Goal: Transaction & Acquisition: Purchase product/service

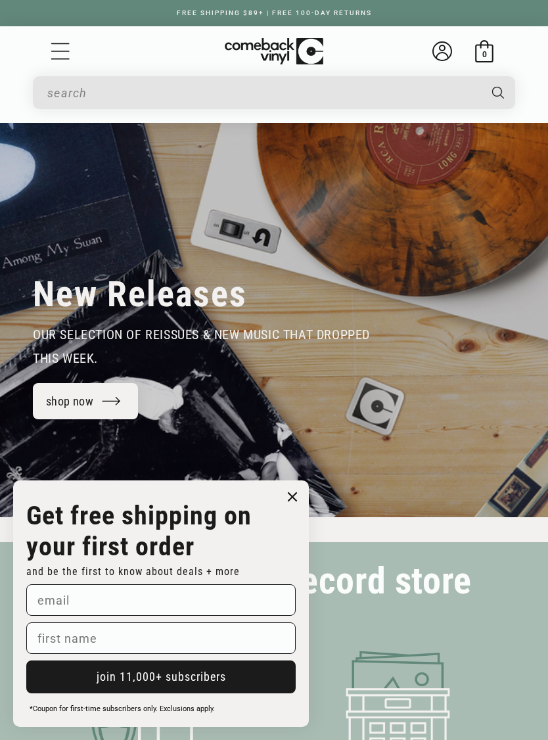
click at [56, 59] on icon "Menu" at bounding box center [60, 51] width 18 height 16
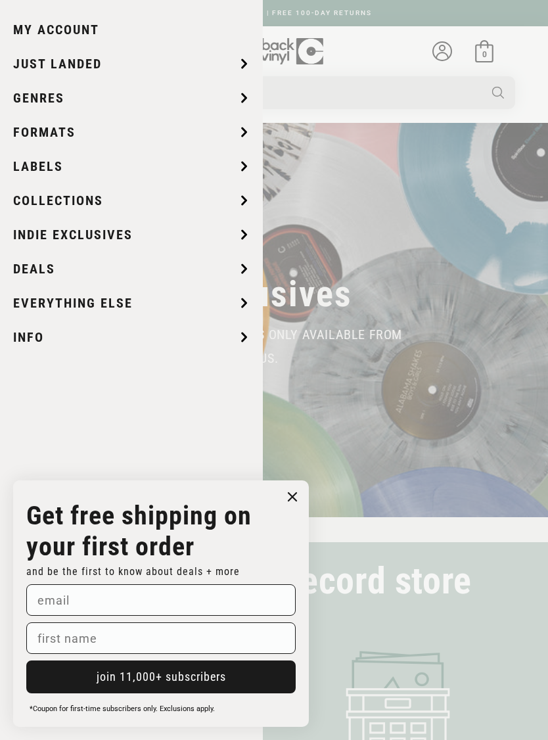
scroll to position [0, 548]
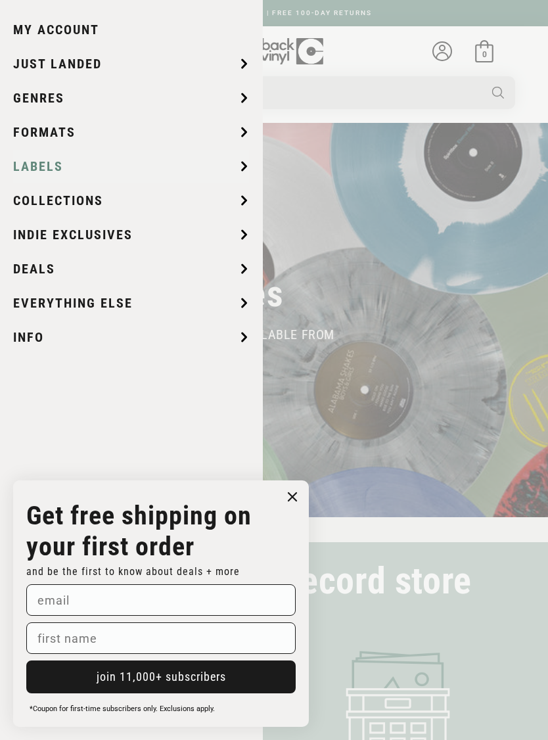
click at [29, 171] on span "Labels" at bounding box center [38, 166] width 50 height 20
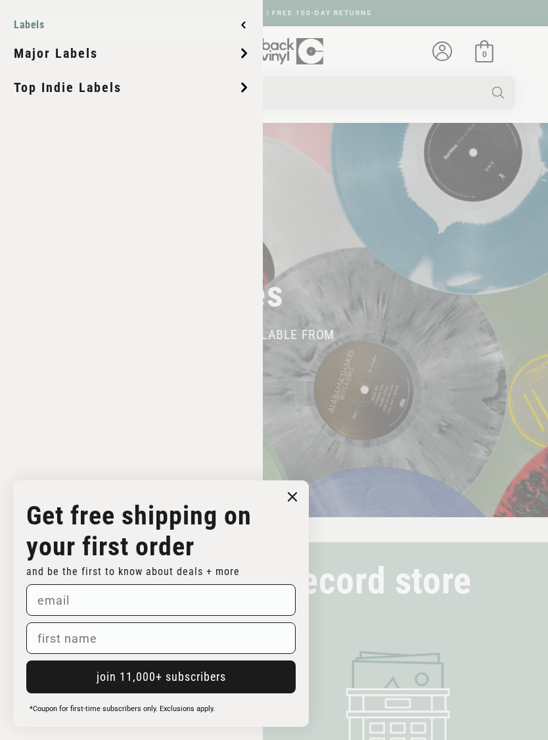
click at [25, 20] on span "Labels" at bounding box center [31, 25] width 34 height 11
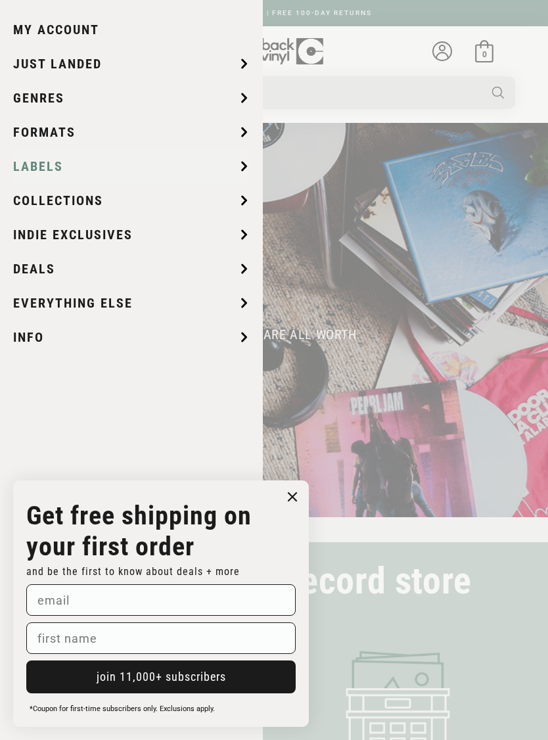
scroll to position [0, 1096]
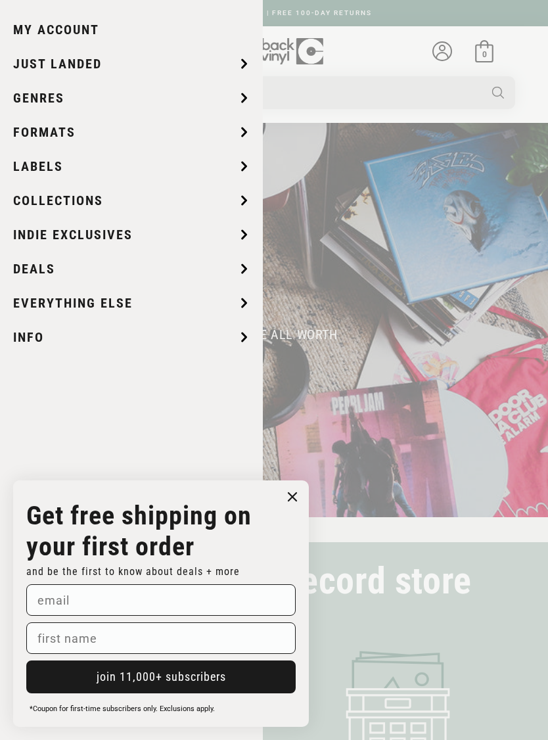
click at [298, 495] on circle "Close dialog" at bounding box center [292, 496] width 19 height 19
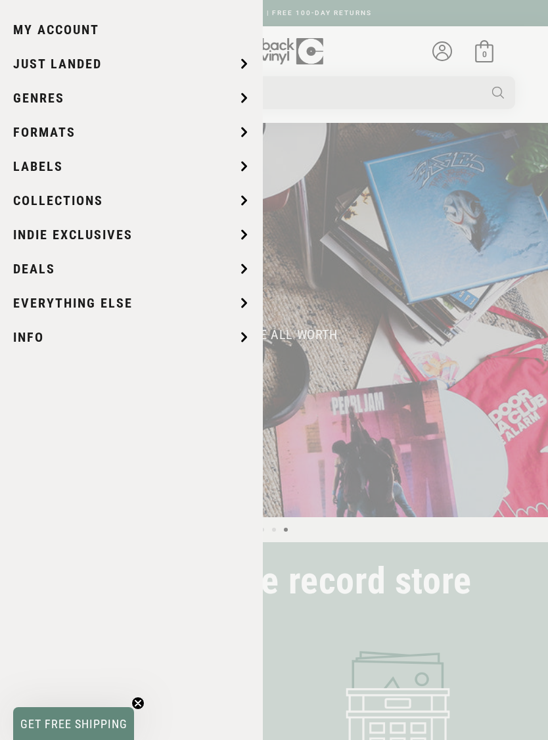
click at [72, 62] on summary "Menu" at bounding box center [60, 51] width 22 height 22
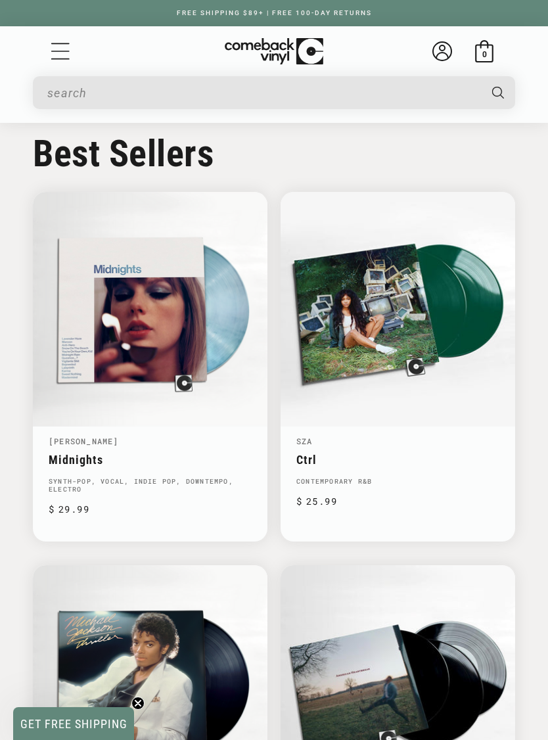
scroll to position [0, 548]
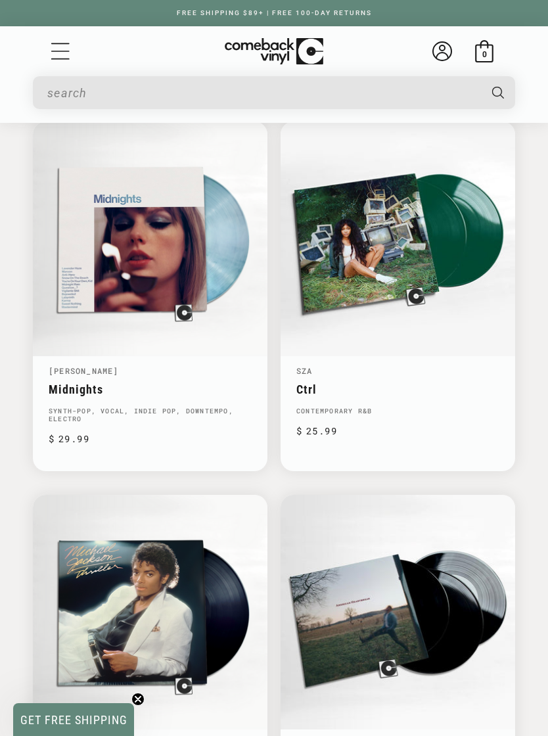
scroll to position [1299, 0]
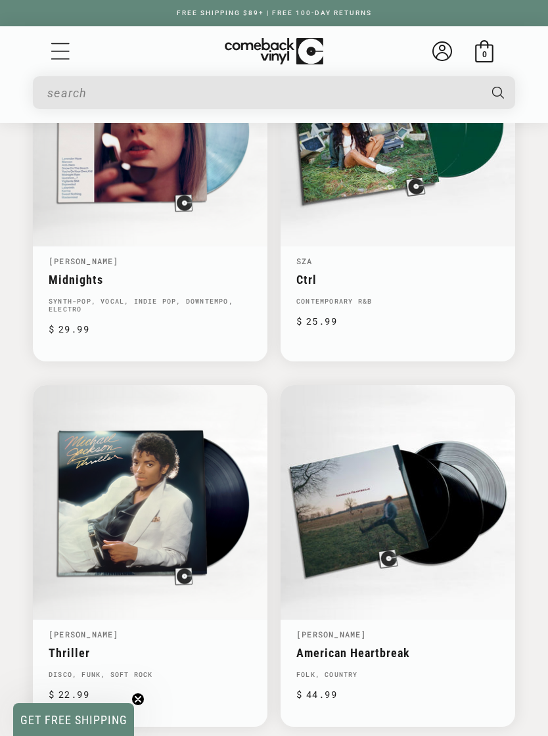
click at [58, 50] on icon "Menu" at bounding box center [61, 51] width 20 height 20
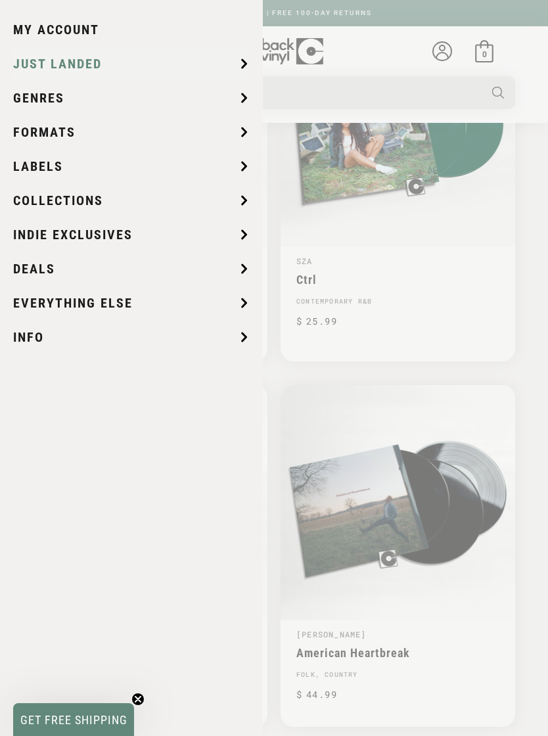
click at [243, 67] on icon at bounding box center [244, 64] width 4 height 8
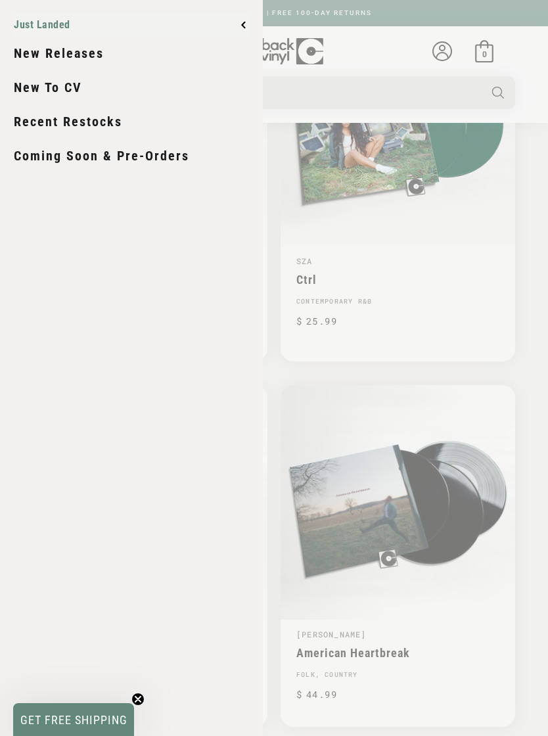
scroll to position [0, 1096]
click at [244, 28] on icon at bounding box center [243, 25] width 5 height 11
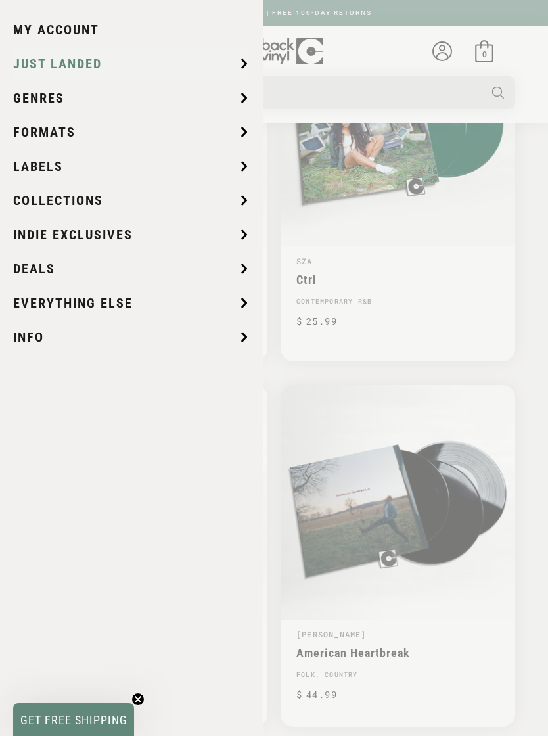
click at [222, 65] on summary "Just Landed" at bounding box center [131, 63] width 236 height 33
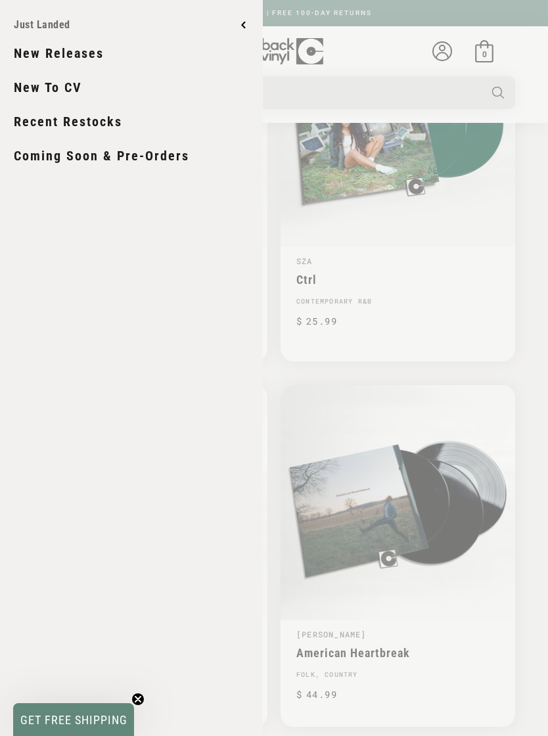
click at [258, 28] on Landed "Just Landed New Releases New To CV Recent Restocks Coming Soon & Pre-Orders" at bounding box center [131, 378] width 262 height 756
click at [239, 24] on button "Just Landed" at bounding box center [131, 25] width 235 height 24
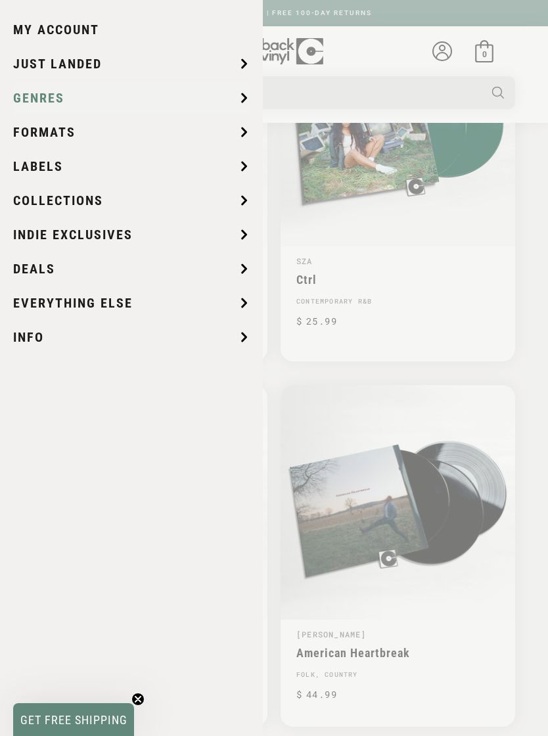
click at [31, 95] on span "Genres" at bounding box center [38, 98] width 51 height 20
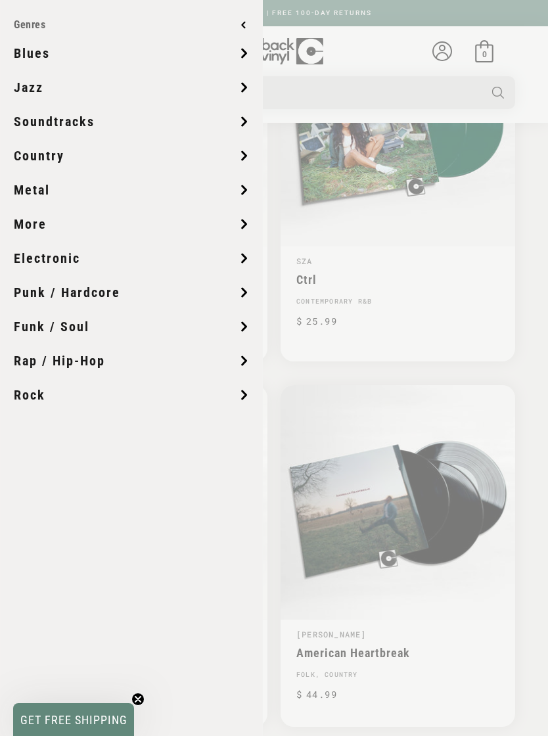
click at [72, 62] on summary "Menu" at bounding box center [60, 51] width 22 height 22
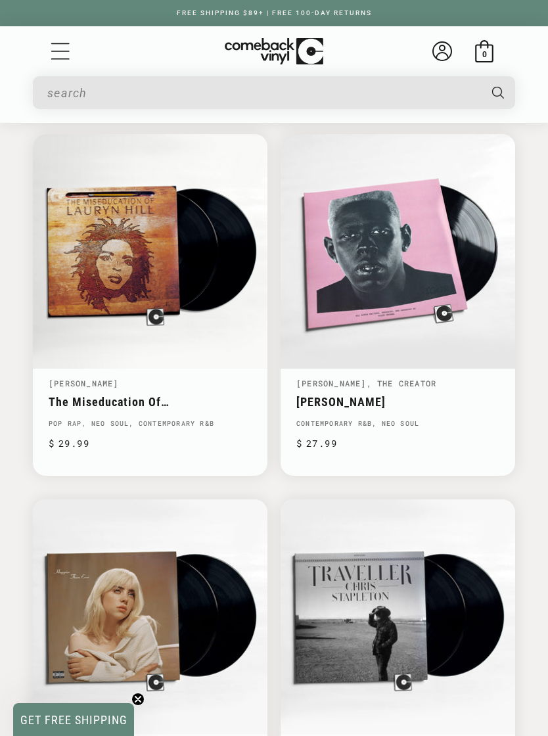
scroll to position [3065, 0]
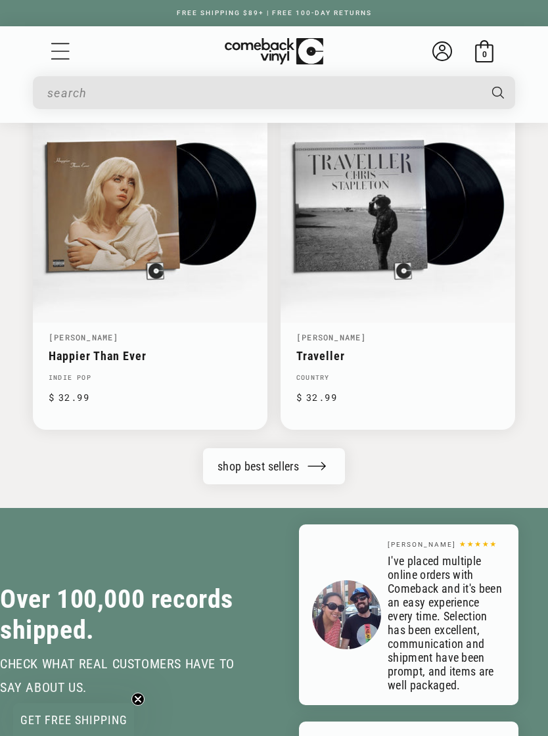
click at [315, 468] on link "shop best sellers" at bounding box center [274, 466] width 142 height 36
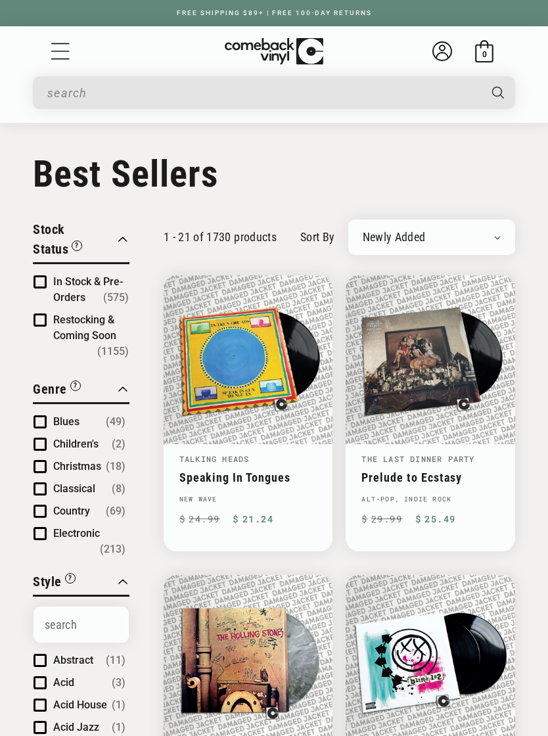
click at [476, 242] on select "Newly Added Popularity Artist (A-Z) Price (High To Low) Price (Low To High) Per…" at bounding box center [432, 237] width 139 height 13
select select "title-ascending"
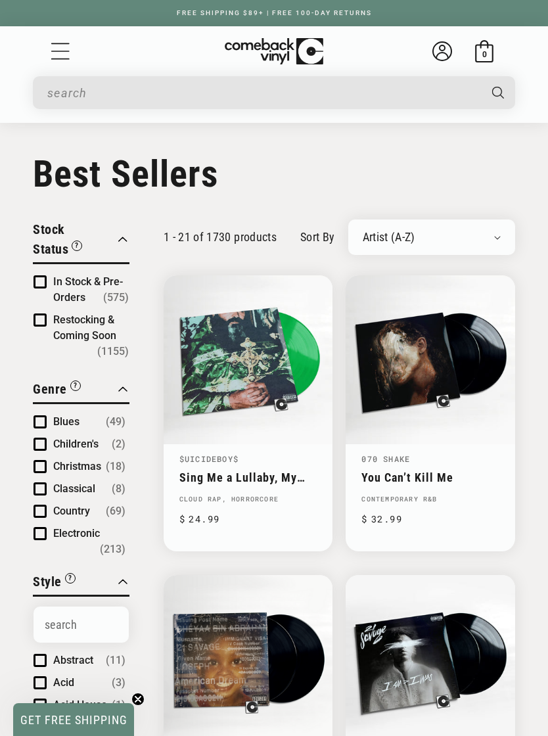
click at [42, 281] on span "Product filter" at bounding box center [40, 281] width 13 height 13
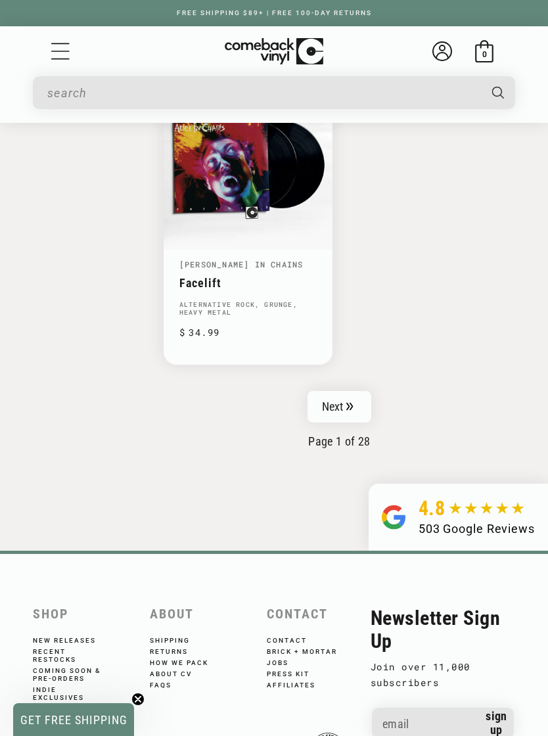
scroll to position [3266, 0]
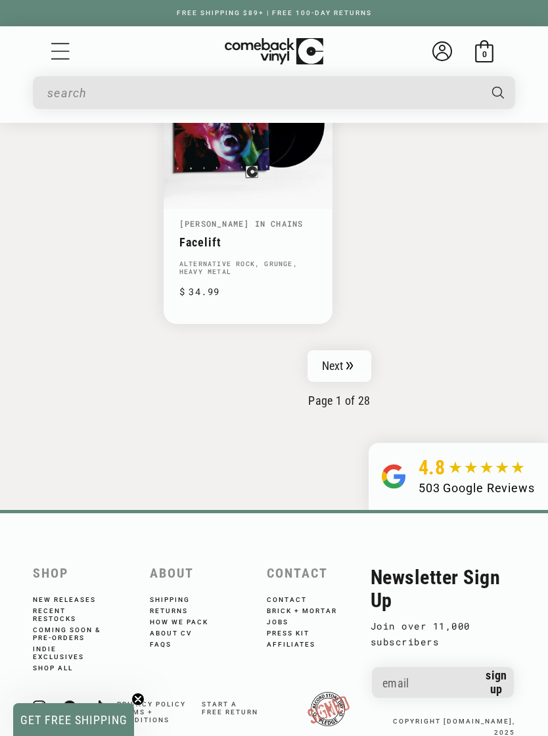
click at [357, 350] on link "Next" at bounding box center [339, 366] width 64 height 32
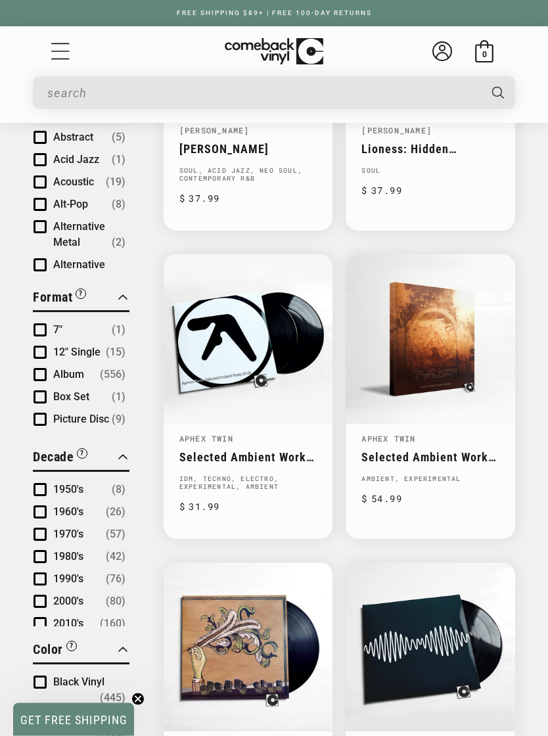
scroll to position [610, 0]
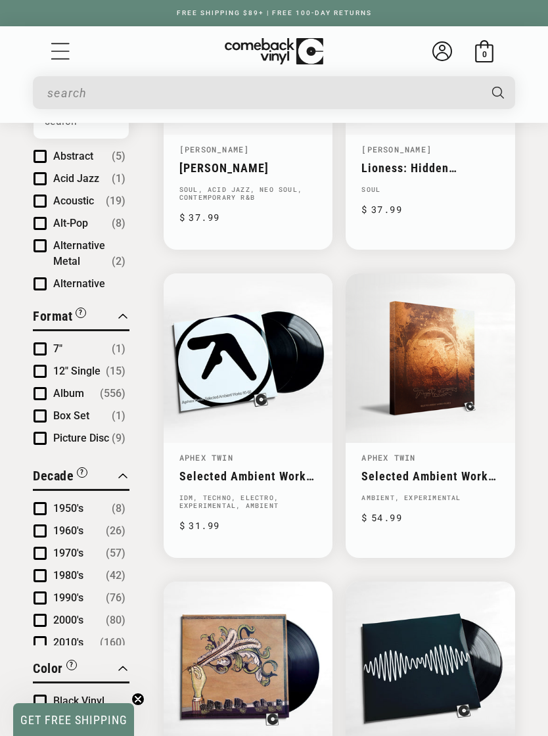
click at [355, 90] on input "When autocomplete results are available use up and down arrows to review and en…" at bounding box center [263, 92] width 432 height 27
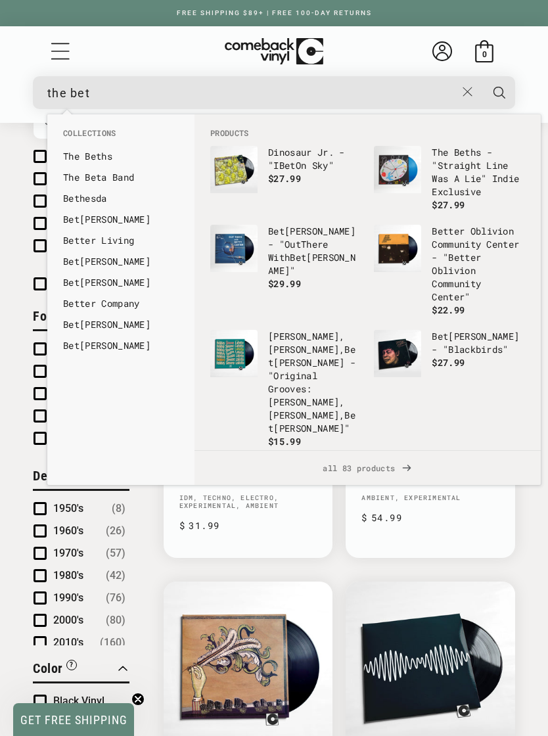
type input "the bet"
click at [82, 162] on link "The Bet hs" at bounding box center [121, 156] width 116 height 13
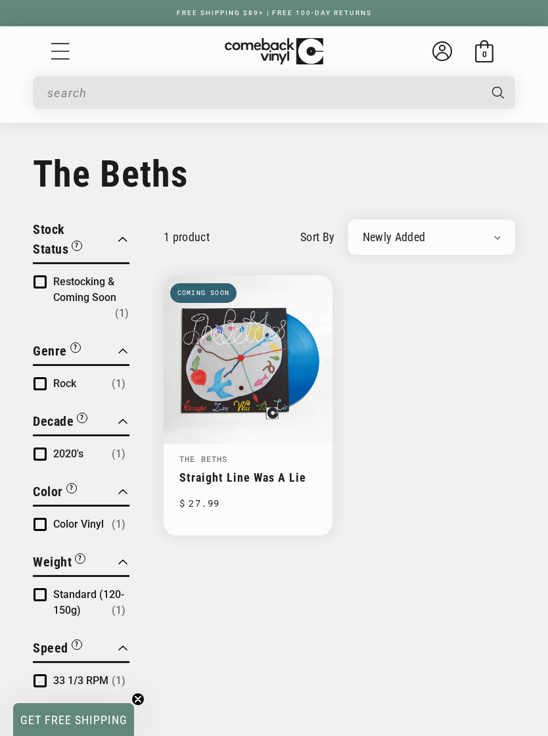
click at [298, 470] on link "Straight Line Was A Lie" at bounding box center [248, 477] width 138 height 14
click at [397, 93] on input "When autocomplete results are available use up and down arrows to review and en…" at bounding box center [263, 92] width 432 height 27
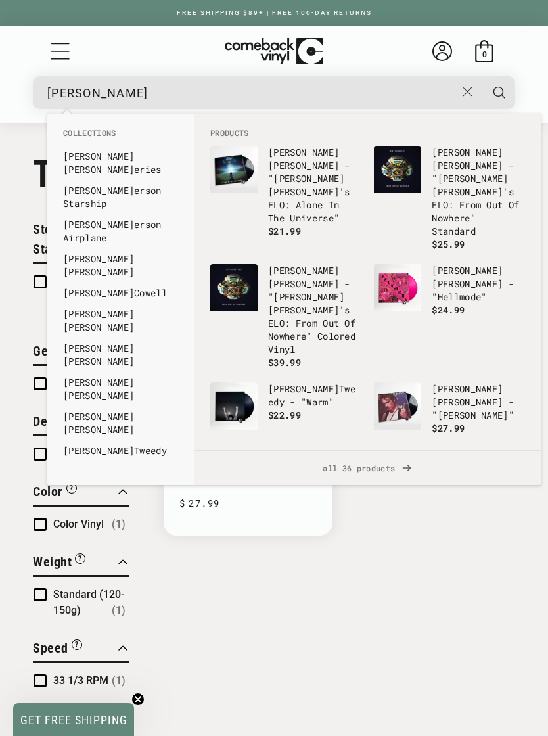
type input "jeff"
click at [91, 307] on link "Jeff Rosenstock" at bounding box center [121, 320] width 116 height 26
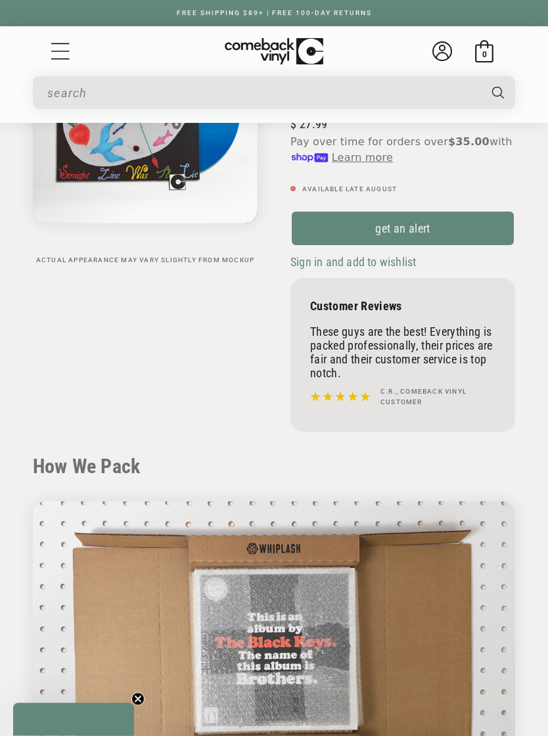
scroll to position [499, 0]
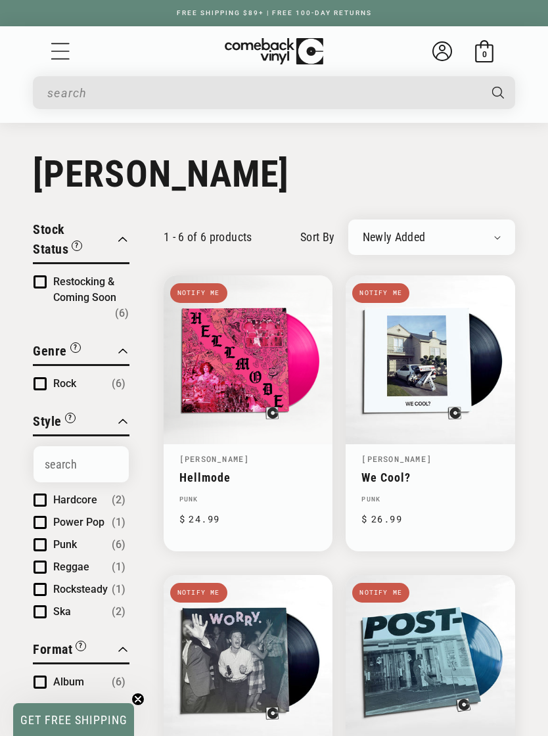
click at [481, 87] on button "Search" at bounding box center [498, 92] width 36 height 33
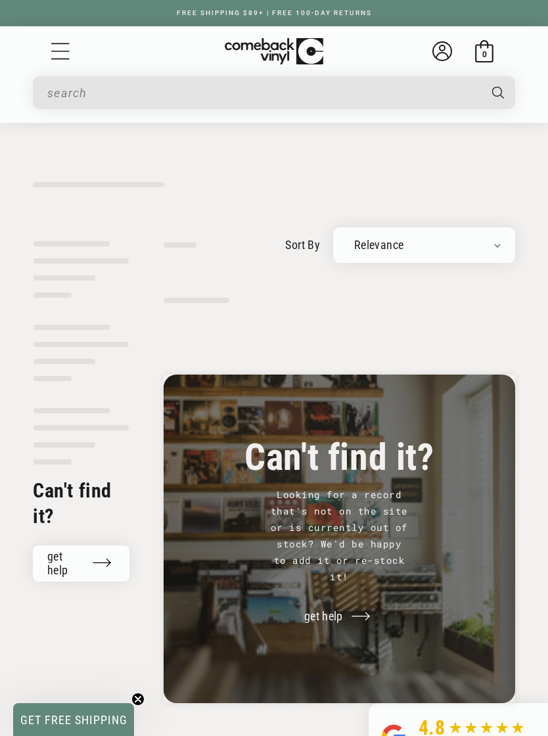
click at [401, 88] on input "When autocomplete results are available use up and down arrows to review and en…" at bounding box center [263, 92] width 432 height 27
type input "pup"
click at [499, 92] on button "Search" at bounding box center [499, 92] width 34 height 33
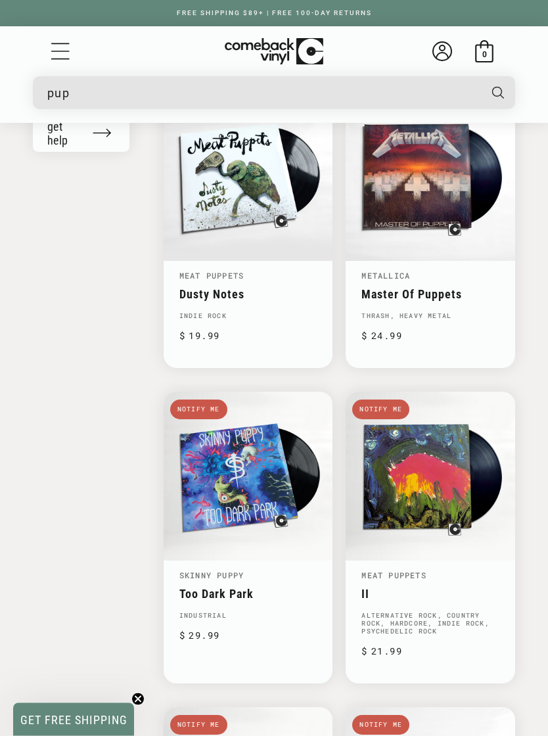
scroll to position [1560, 0]
